Goal: Find specific page/section: Find specific page/section

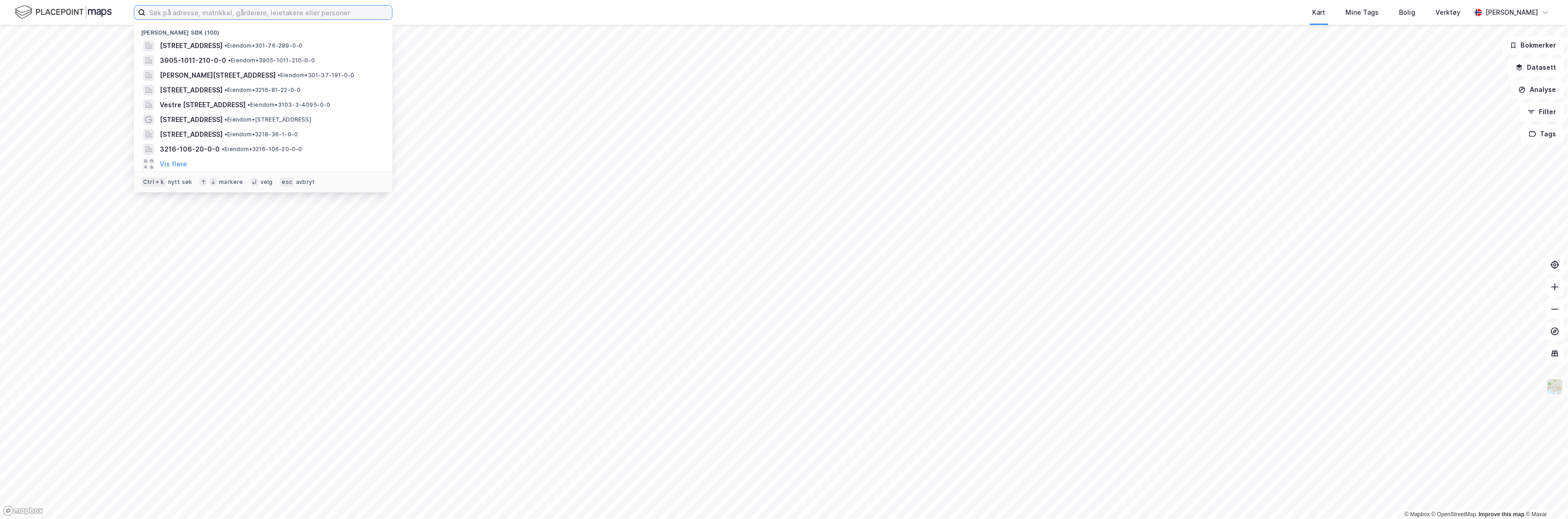
click at [231, 7] on input at bounding box center [268, 12] width 247 height 14
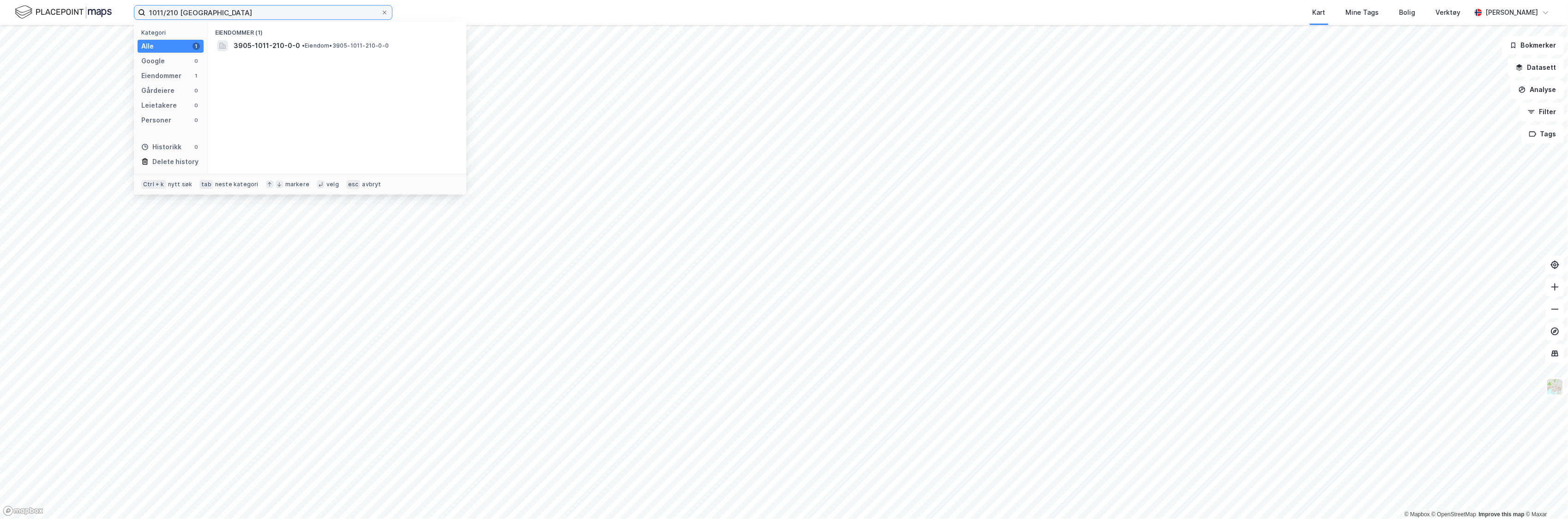
type input "1011/210 [GEOGRAPHIC_DATA]"
click at [285, 39] on div "3905-1011-210-0-0 • Eiendom • 3905-1011-210-0-0" at bounding box center [337, 46] width 244 height 15
